Goal: Check status: Check status

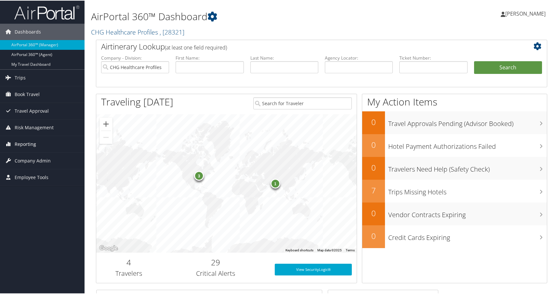
click at [23, 145] on span "Reporting" at bounding box center [25, 143] width 21 height 16
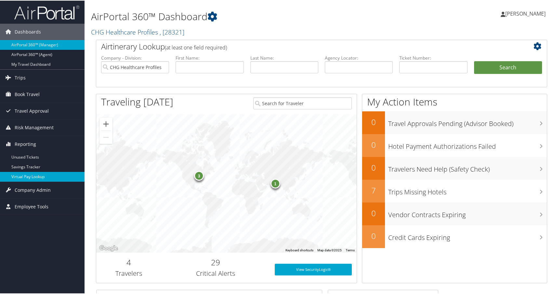
click at [34, 173] on link "Virtual Pay Lookup" at bounding box center [42, 176] width 85 height 10
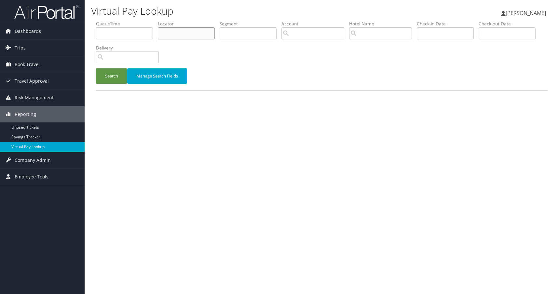
click at [204, 33] on input "text" at bounding box center [186, 33] width 57 height 12
paste input "JQYSSX"
type input "JQYSSX"
drag, startPoint x: 106, startPoint y: 73, endPoint x: 110, endPoint y: 74, distance: 4.0
click at [106, 73] on button "Search" at bounding box center [111, 75] width 31 height 15
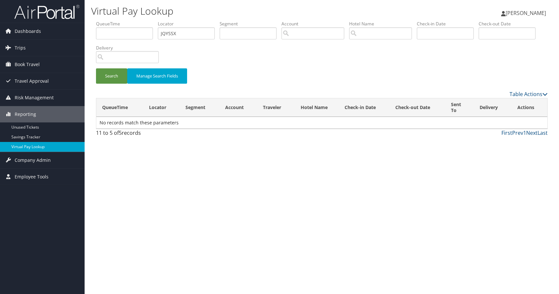
click at [27, 145] on link "Virtual Pay Lookup" at bounding box center [42, 147] width 85 height 10
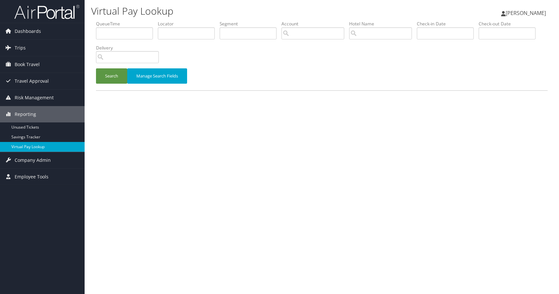
click at [22, 144] on link "Virtual Pay Lookup" at bounding box center [42, 147] width 85 height 10
click at [173, 34] on input "text" at bounding box center [186, 33] width 57 height 12
paste input "JQYSSX"
click at [112, 79] on button "Search" at bounding box center [111, 75] width 31 height 15
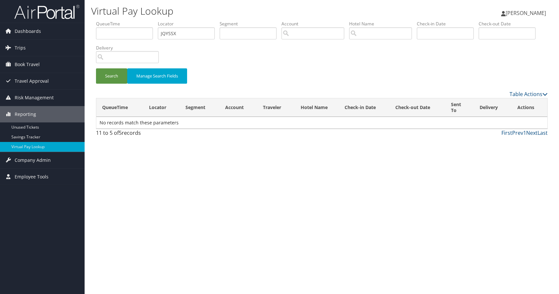
click at [307, 70] on div "Search Manage Search Fields" at bounding box center [321, 79] width 461 height 22
click at [184, 34] on input "JQYSSX" at bounding box center [186, 33] width 57 height 12
paste input "NIGVUL"
type input "NIGVUL"
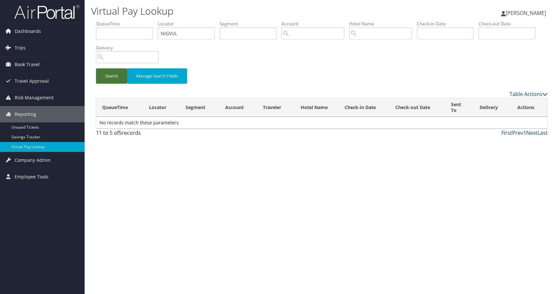
click at [109, 74] on button "Search" at bounding box center [111, 75] width 31 height 15
